Goal: Register for event/course

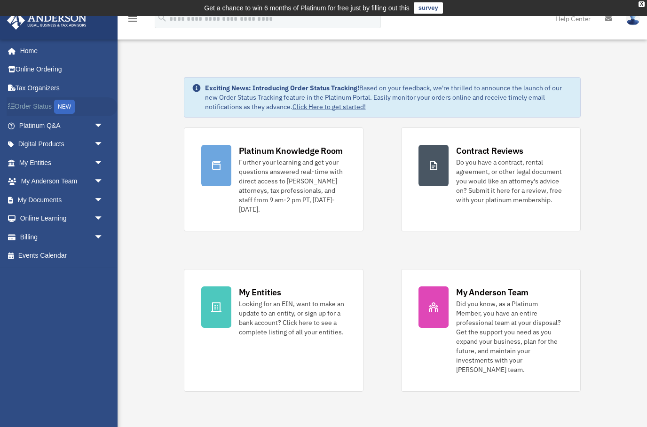
click at [30, 113] on link "Order Status NEW" at bounding box center [62, 106] width 111 height 19
click at [49, 145] on link "Digital Products arrow_drop_down" at bounding box center [62, 144] width 111 height 19
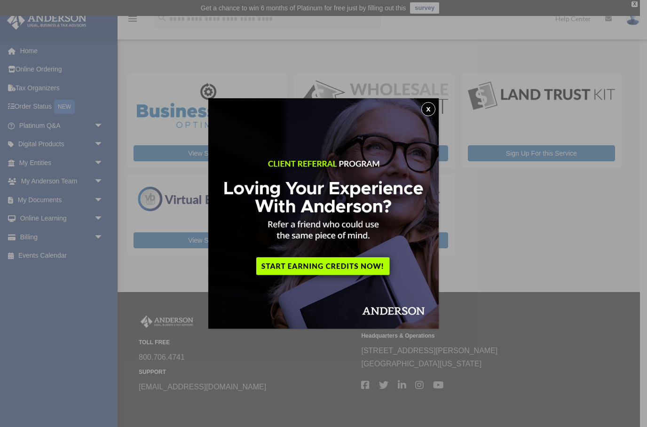
click at [426, 115] on button "x" at bounding box center [428, 109] width 14 height 14
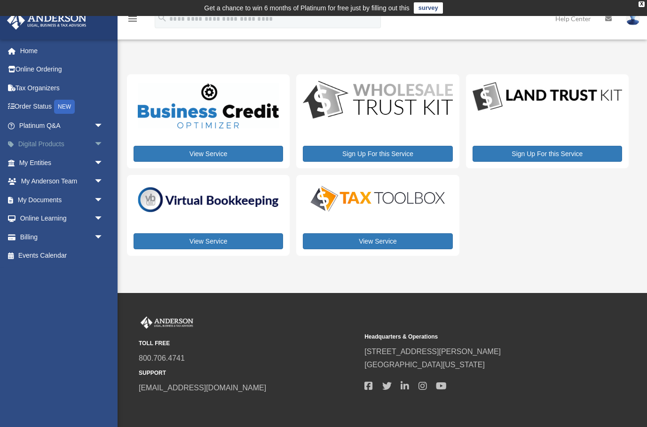
click at [50, 148] on link "Digital Products arrow_drop_down" at bounding box center [62, 144] width 111 height 19
click at [62, 222] on link "Online Learning arrow_drop_down" at bounding box center [62, 218] width 111 height 19
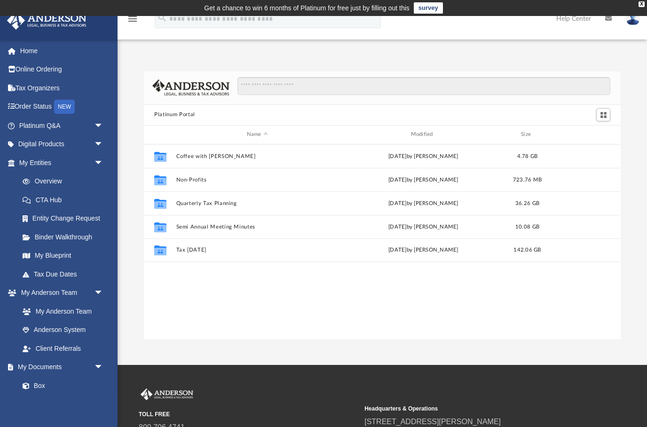
scroll to position [214, 476]
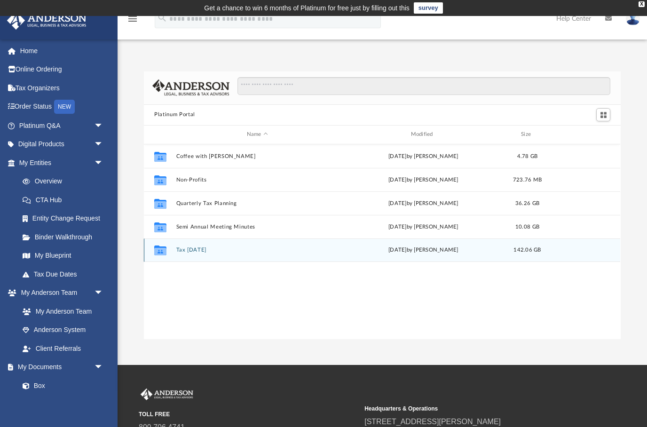
click at [193, 258] on div "Collaborated Folder Tax Tuesday Tue Aug 12 2025 by Zyan Treadwell 142.06 GB" at bounding box center [382, 249] width 476 height 23
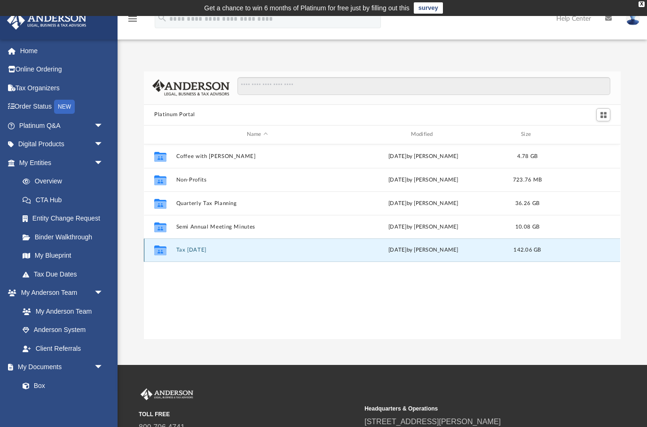
click at [194, 252] on button "Tax [DATE]" at bounding box center [257, 250] width 162 height 6
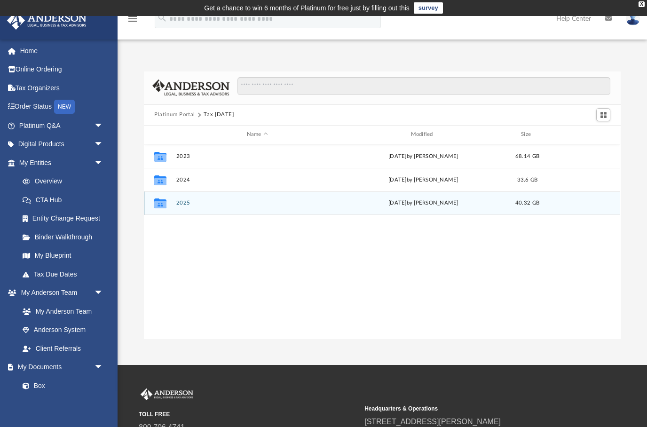
click at [181, 211] on div "Collaborated Folder 2025 Tue Aug 12 2025 by Zyan Treadwell 40.32 GB" at bounding box center [382, 202] width 476 height 23
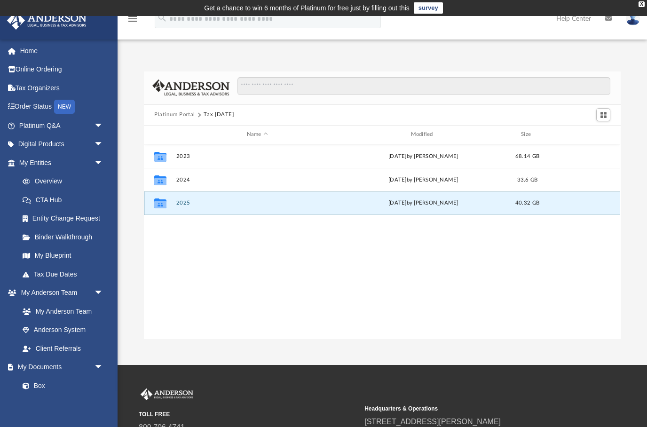
click at [179, 204] on button "2025" at bounding box center [257, 203] width 162 height 6
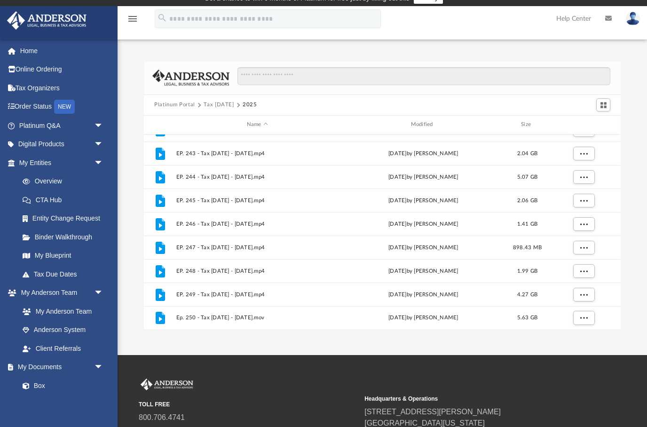
scroll to position [0, 0]
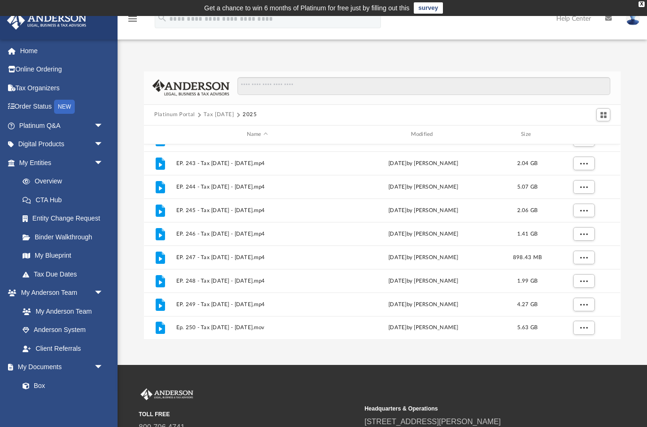
click at [166, 118] on button "Platinum Portal" at bounding box center [174, 114] width 41 height 8
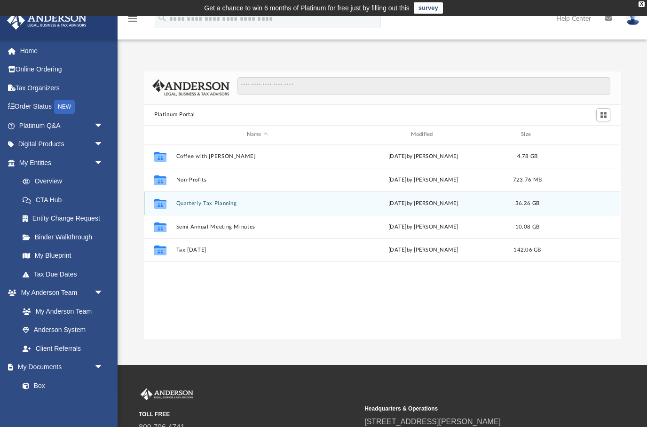
click at [183, 204] on button "Quarterly Tax Planning" at bounding box center [257, 203] width 162 height 6
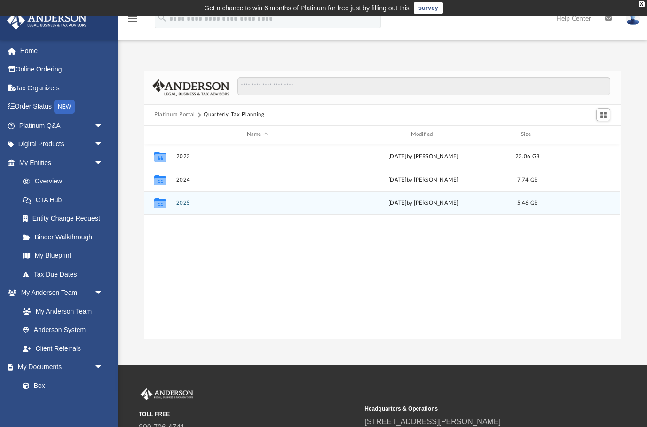
click at [184, 212] on div "Collaborated Folder 2025 Fri Jul 18 2025 by Matthew Moore 5.46 GB" at bounding box center [382, 202] width 476 height 23
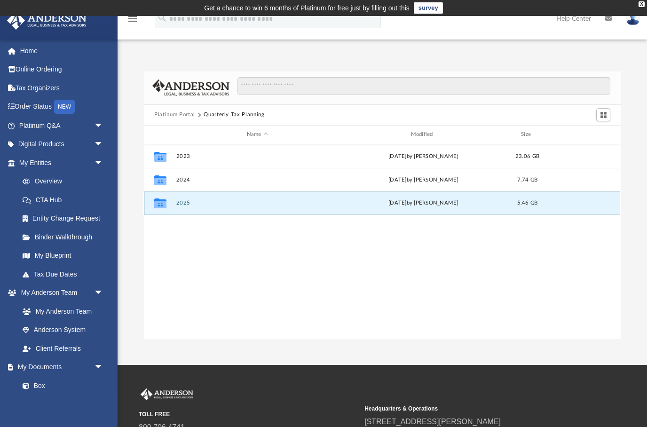
click at [179, 205] on button "2025" at bounding box center [257, 203] width 162 height 6
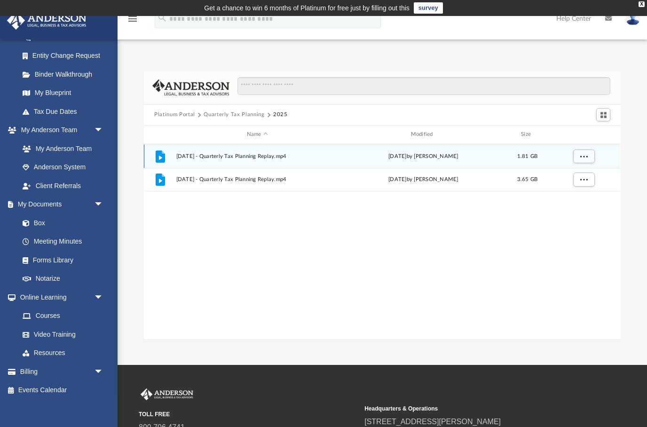
scroll to position [162, 0]
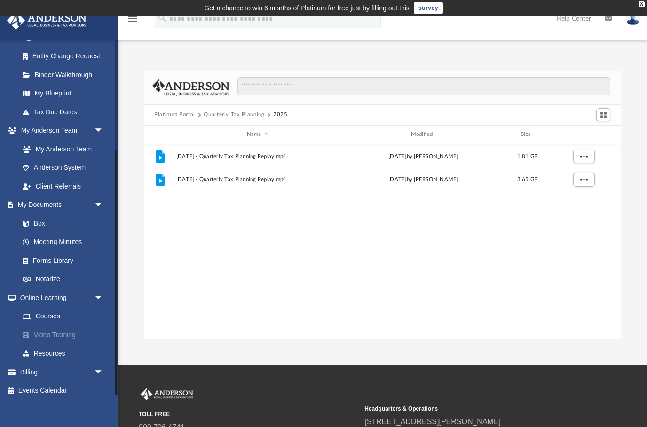
click at [56, 336] on link "Video Training" at bounding box center [65, 334] width 104 height 19
click at [46, 328] on link "Video Training" at bounding box center [65, 334] width 104 height 19
click at [30, 332] on span at bounding box center [31, 335] width 6 height 7
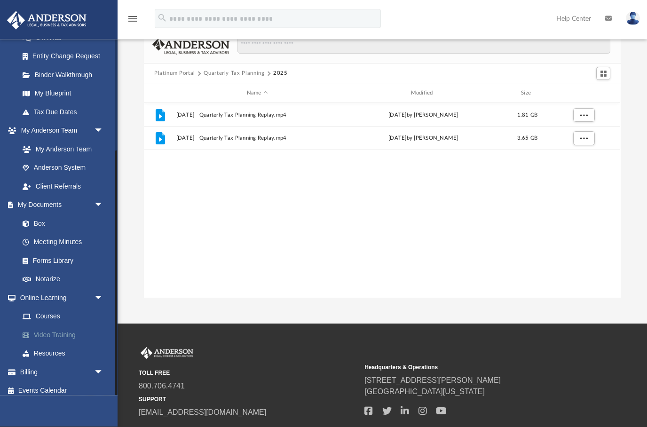
scroll to position [48, 0]
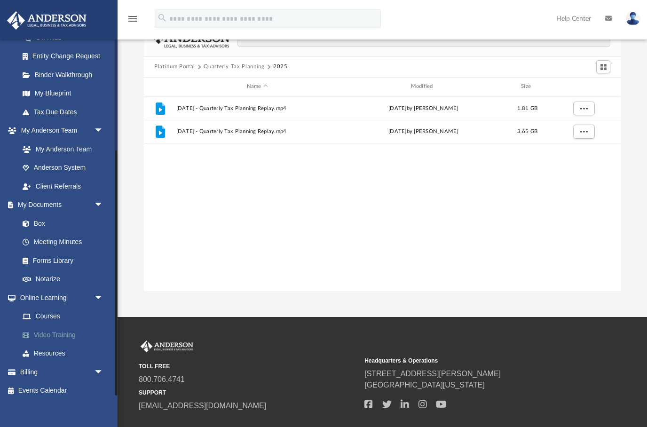
click at [35, 336] on link "Video Training" at bounding box center [65, 334] width 104 height 19
click at [39, 334] on link "Video Training" at bounding box center [65, 334] width 104 height 19
click at [34, 334] on link "Video Training" at bounding box center [65, 334] width 104 height 19
click at [34, 315] on link "Courses" at bounding box center [65, 316] width 104 height 19
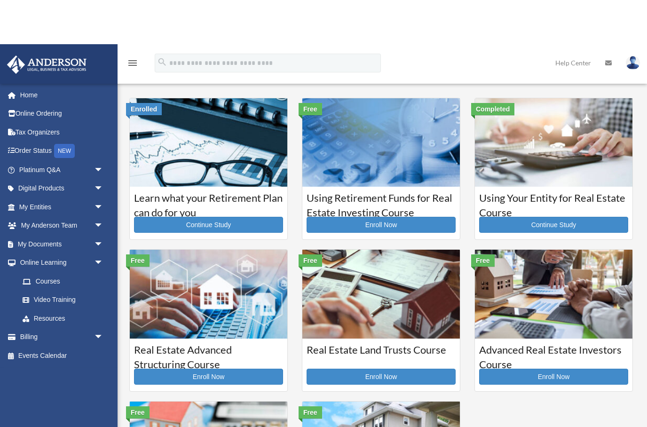
scroll to position [-51, 0]
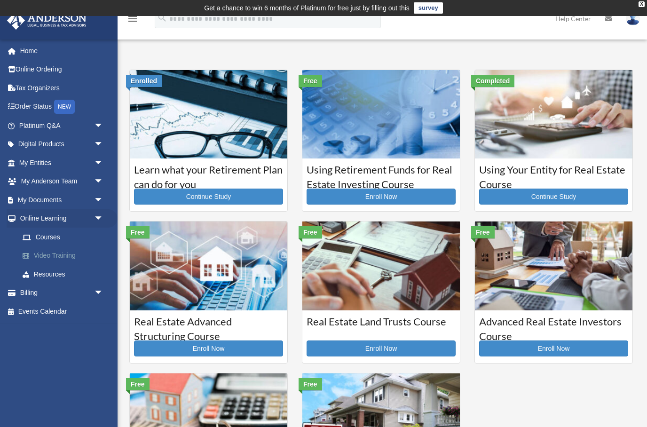
click at [35, 260] on link "Video Training" at bounding box center [65, 255] width 104 height 19
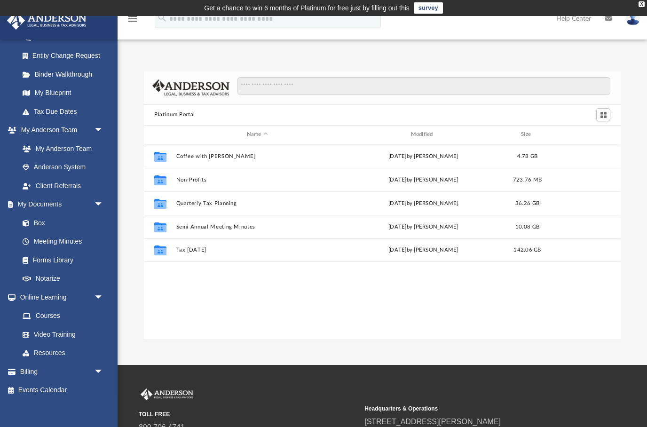
scroll to position [162, 0]
click at [45, 334] on link "Video Training" at bounding box center [65, 334] width 104 height 19
click at [47, 334] on link "Video Training" at bounding box center [65, 334] width 104 height 19
click at [32, 389] on link "Events Calendar" at bounding box center [62, 390] width 111 height 19
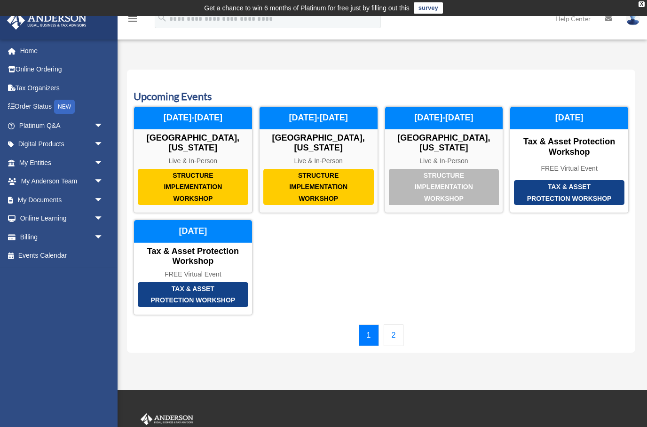
click at [390, 324] on link "2" at bounding box center [393, 335] width 20 height 22
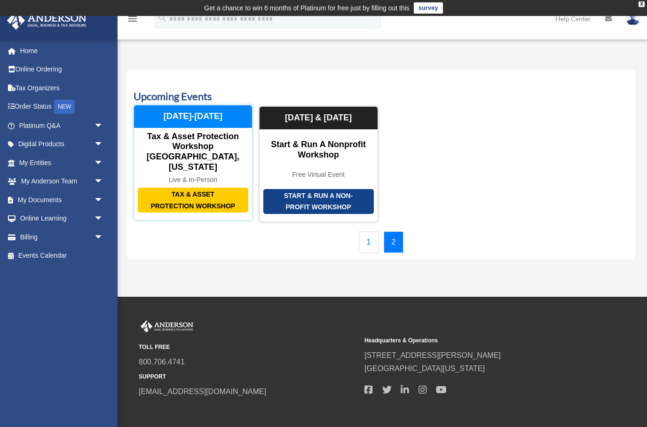
click at [179, 193] on div "Tax & Asset Protection Workshop" at bounding box center [193, 199] width 110 height 25
